Goal: Entertainment & Leisure: Browse casually

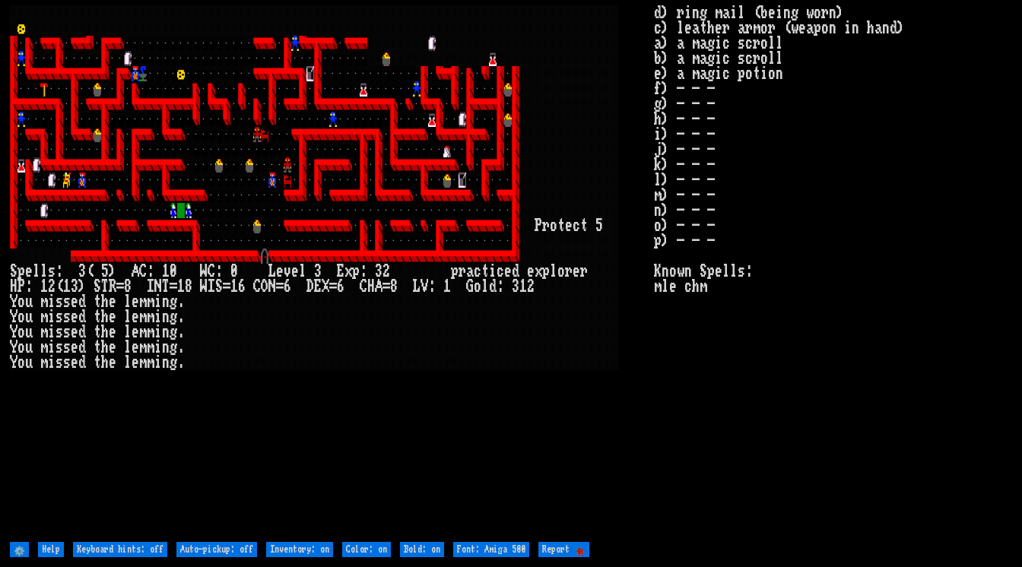
click at [753, 388] on stats "d) ring mail (being worn) c) leather armor (weapon in hand) a) a magic scroll b…" at bounding box center [832, 271] width 357 height 533
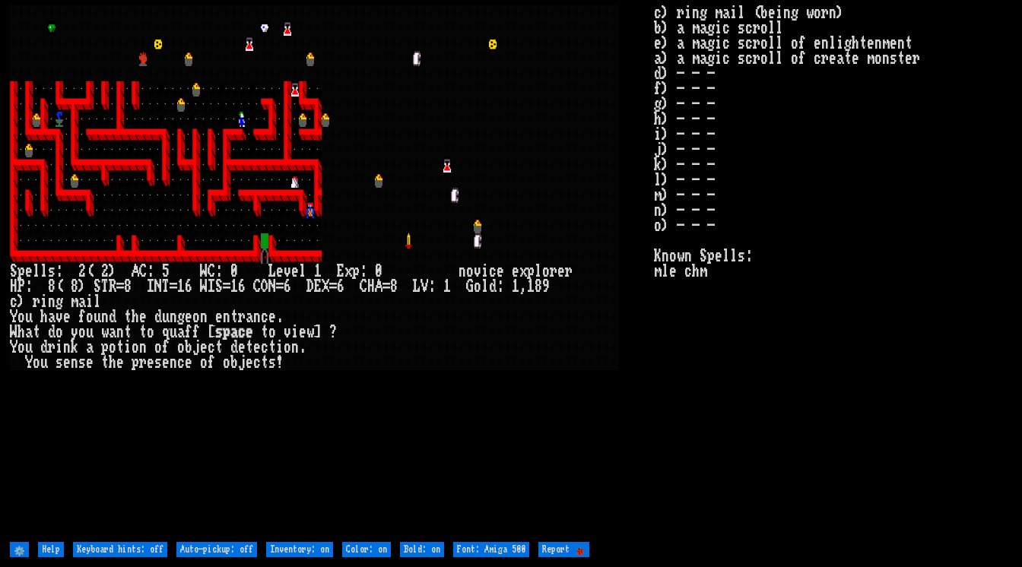
click at [560, 424] on larn at bounding box center [332, 271] width 644 height 533
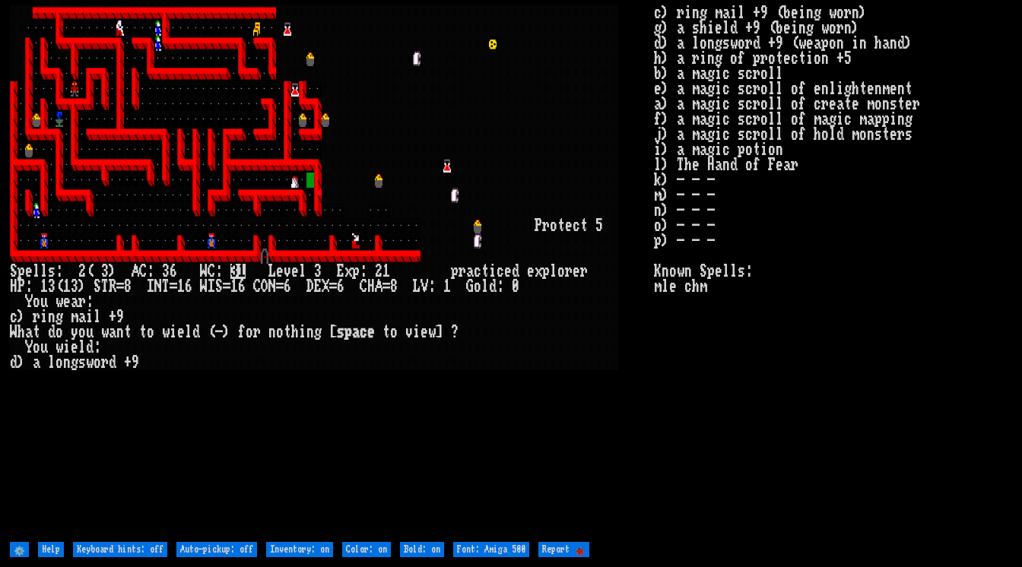
click at [583, 431] on larn at bounding box center [332, 271] width 644 height 533
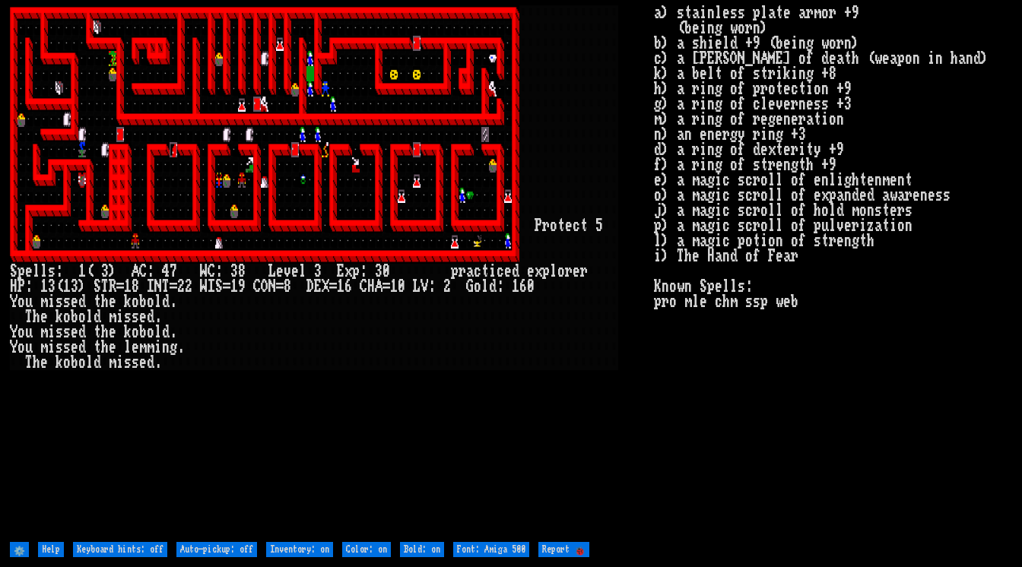
drag, startPoint x: 564, startPoint y: 405, endPoint x: 737, endPoint y: 65, distance: 381.4
click at [565, 398] on larn at bounding box center [332, 271] width 644 height 533
